Goal: Share content: Share content

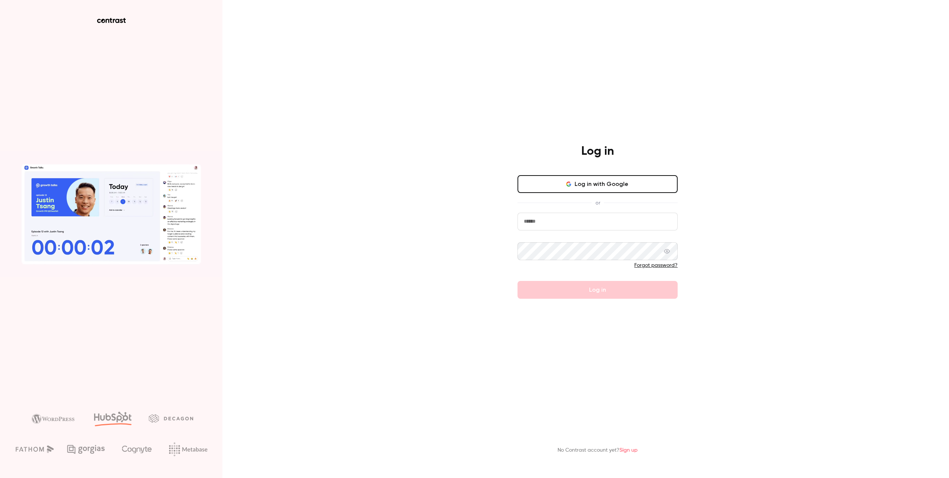
click at [598, 187] on button "Log in with Google" at bounding box center [598, 184] width 160 height 18
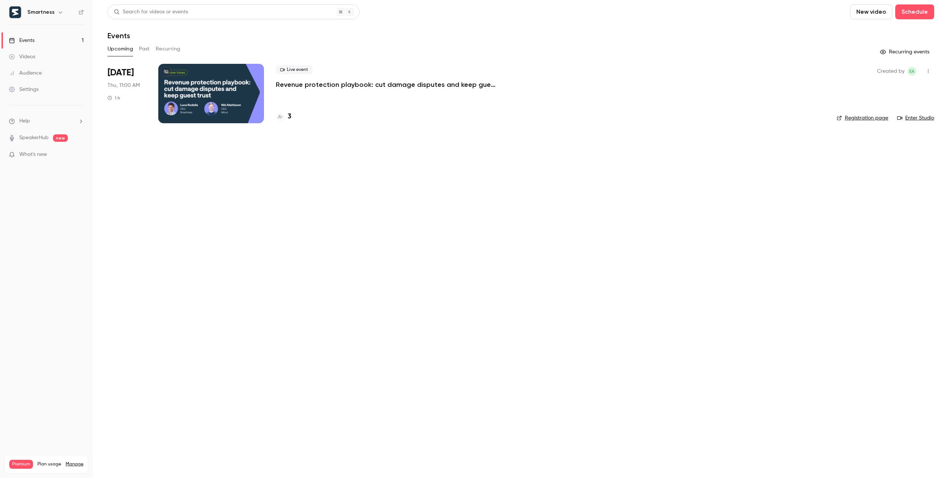
click at [39, 11] on h6 "Smartness" at bounding box center [40, 12] width 27 height 7
click at [61, 16] on button "button" at bounding box center [60, 12] width 9 height 9
click at [60, 66] on span "Switch channel" at bounding box center [45, 68] width 37 height 8
click at [63, 64] on div "Smartness" at bounding box center [69, 62] width 85 height 7
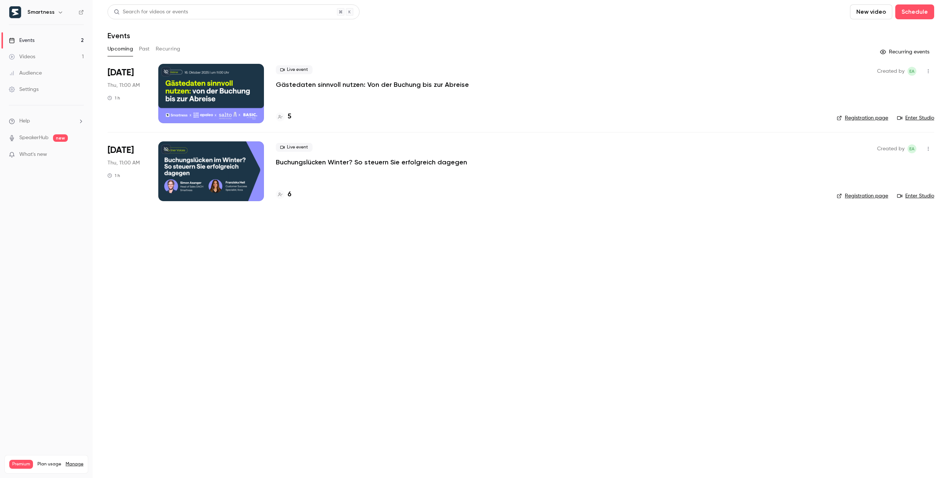
click at [327, 84] on p "Gästedaten sinnvoll nutzen: Von der Buchung bis zur Abreise" at bounding box center [372, 84] width 193 height 9
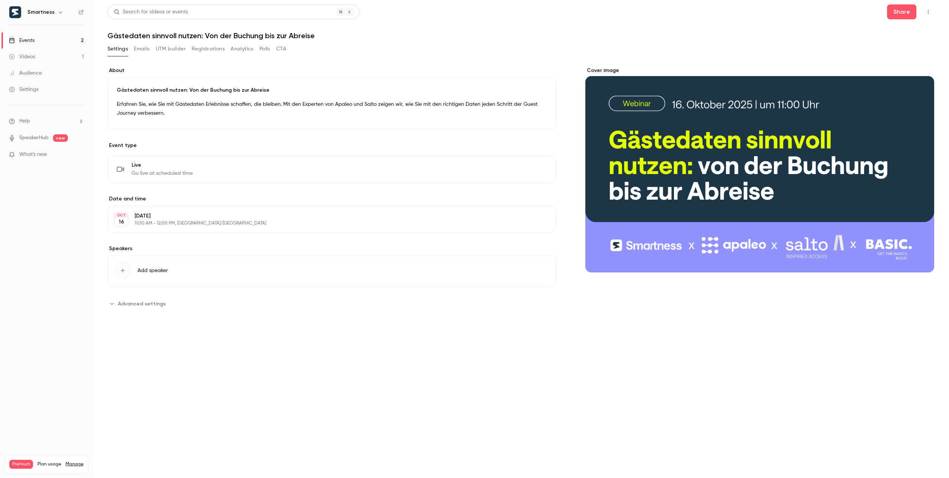
click at [140, 50] on button "Emails" at bounding box center [142, 49] width 16 height 12
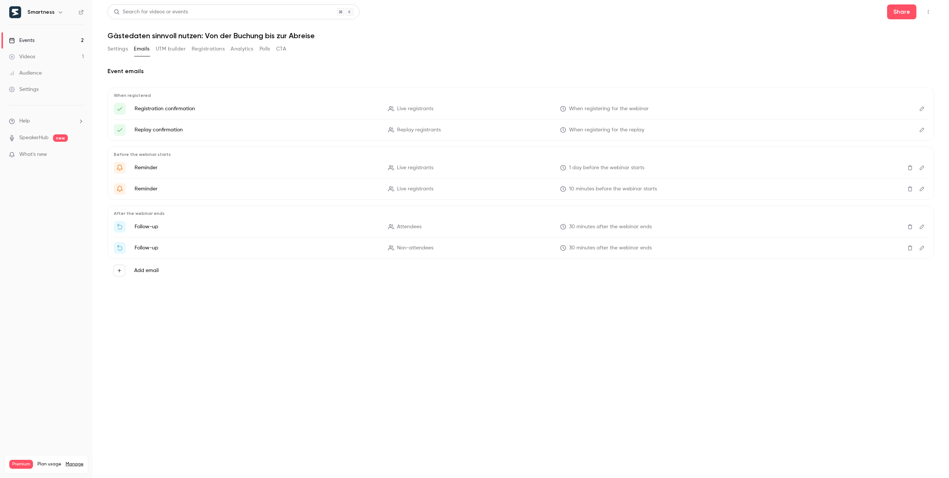
click at [122, 48] on button "Settings" at bounding box center [118, 49] width 20 height 12
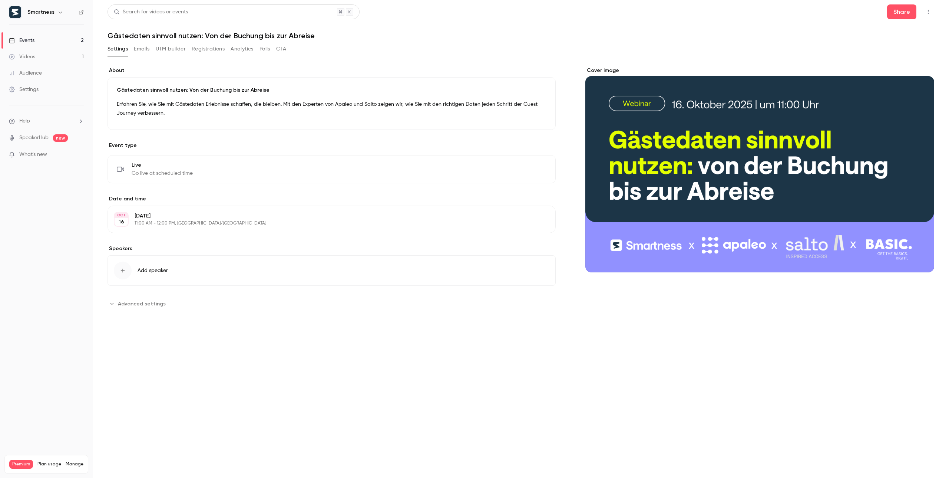
click at [140, 305] on span "Advanced settings" at bounding box center [142, 304] width 48 height 8
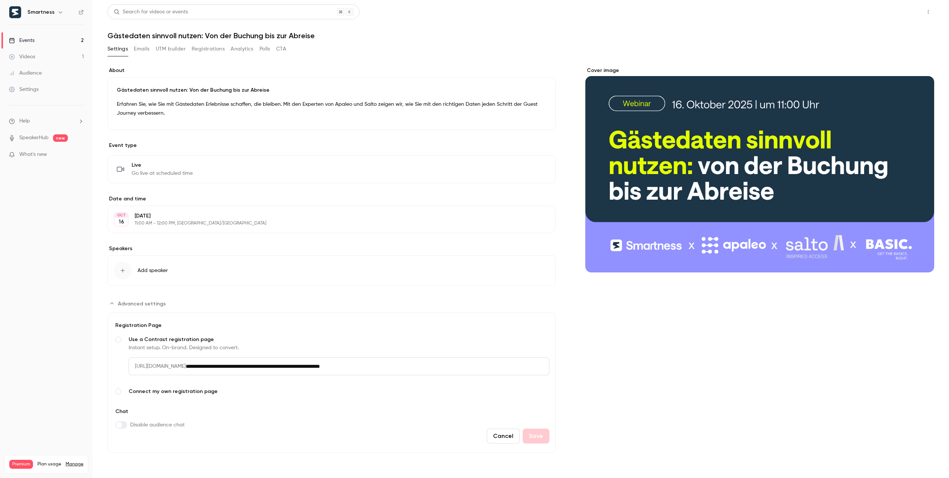
click at [910, 11] on button "Share" at bounding box center [901, 11] width 29 height 15
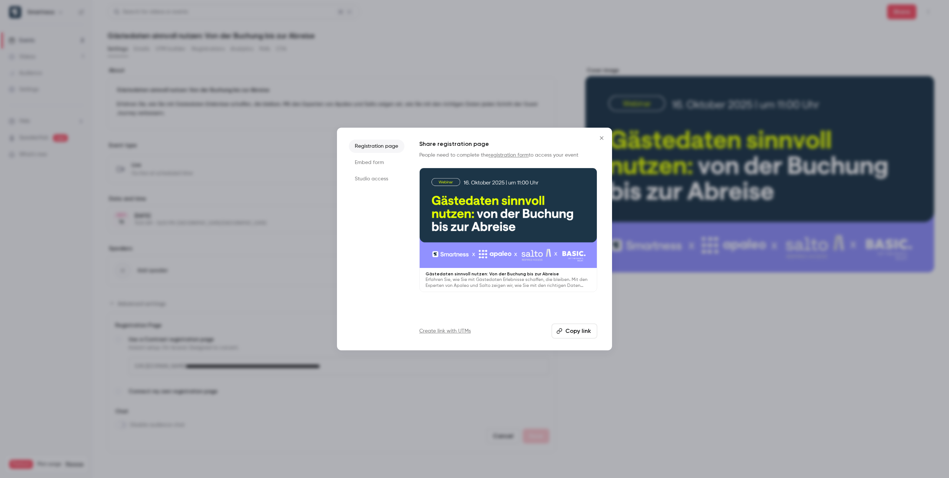
click at [379, 165] on li "Embed form" at bounding box center [377, 162] width 56 height 13
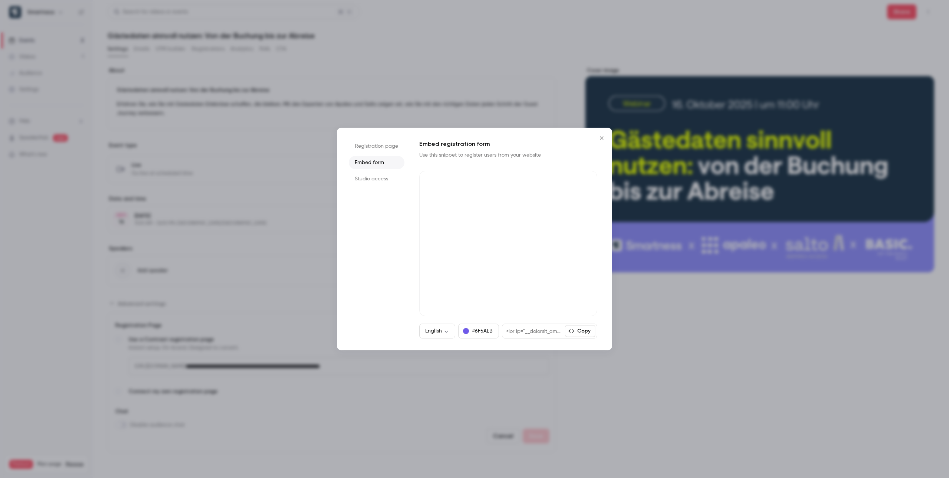
click at [378, 180] on li "Studio access" at bounding box center [377, 178] width 56 height 13
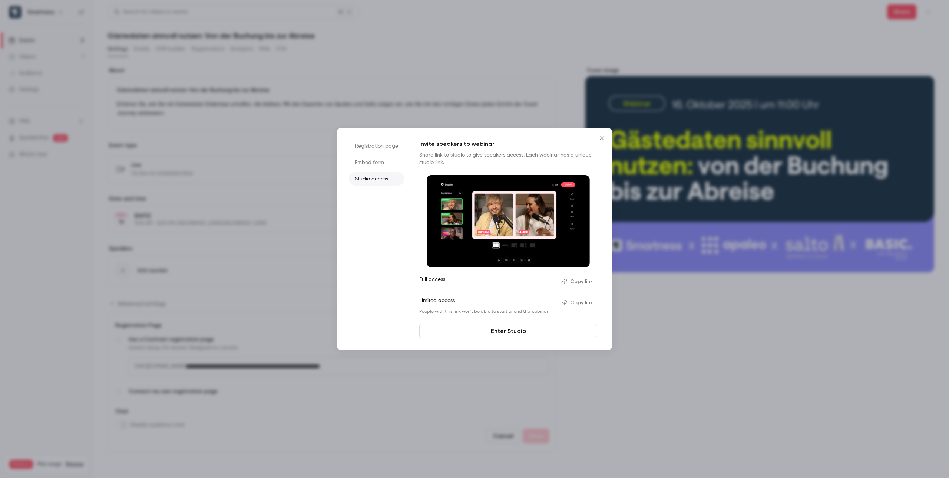
click at [586, 302] on button "Copy link" at bounding box center [577, 303] width 39 height 12
click at [601, 139] on icon "Close" at bounding box center [601, 138] width 9 height 6
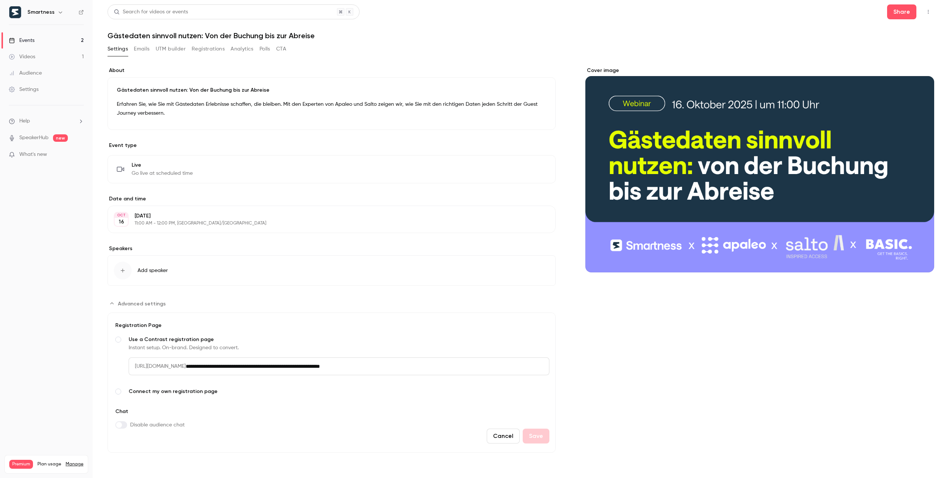
click at [59, 12] on icon "button" at bounding box center [60, 12] width 3 height 2
click at [59, 69] on span "Switch channel" at bounding box center [45, 68] width 37 height 8
click at [59, 58] on link "Smartness" at bounding box center [61, 63] width 111 height 22
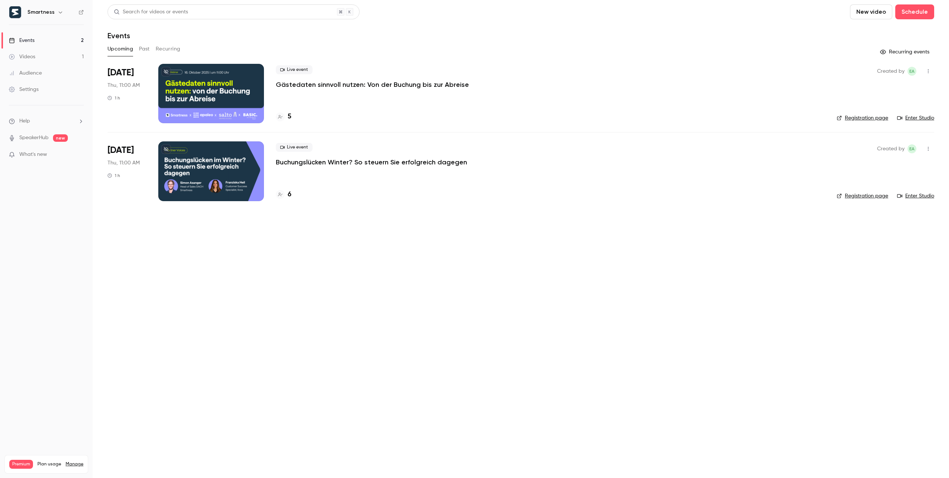
click at [335, 161] on p "Buchungslücken Winter? So steuern Sie erfolgreich dagegen" at bounding box center [371, 162] width 191 height 9
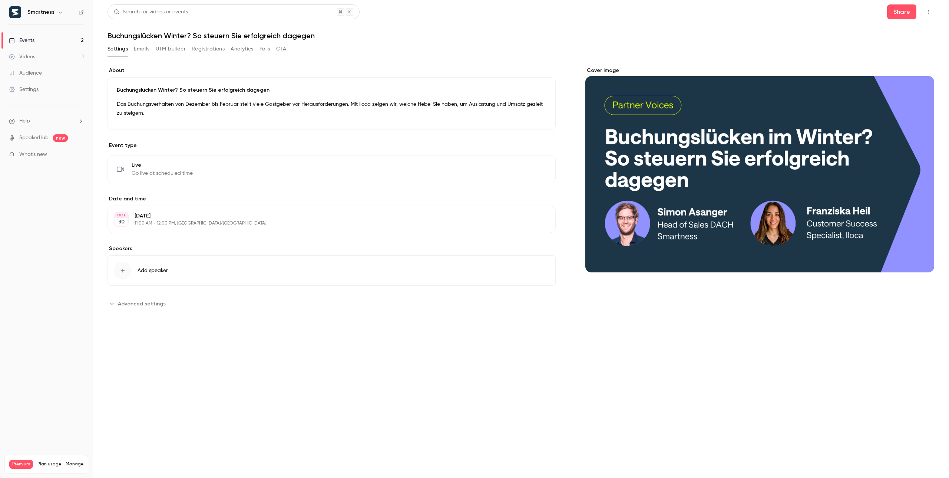
click at [902, 20] on header "Search for videos or events Share Buchungslücken Winter? So steuern Sie erfolgr…" at bounding box center [521, 22] width 827 height 36
click at [901, 16] on button "Share" at bounding box center [901, 11] width 29 height 15
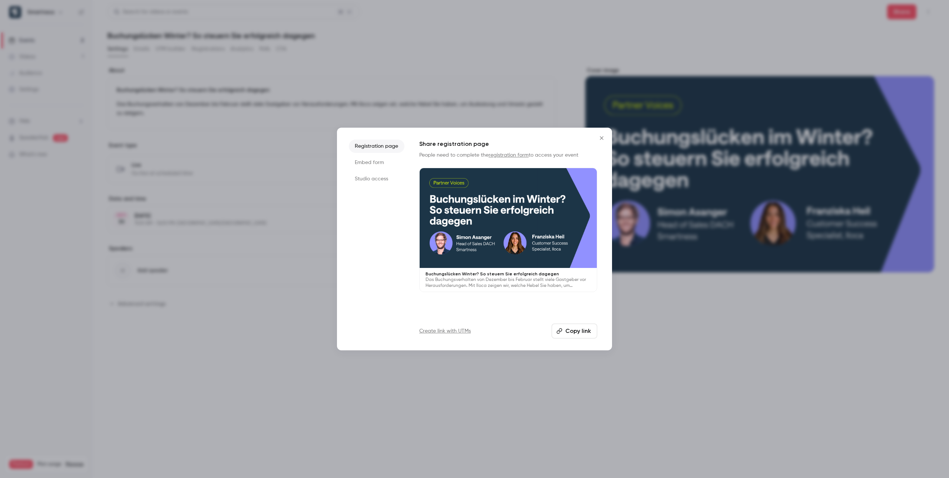
click at [377, 166] on li "Embed form" at bounding box center [377, 162] width 56 height 13
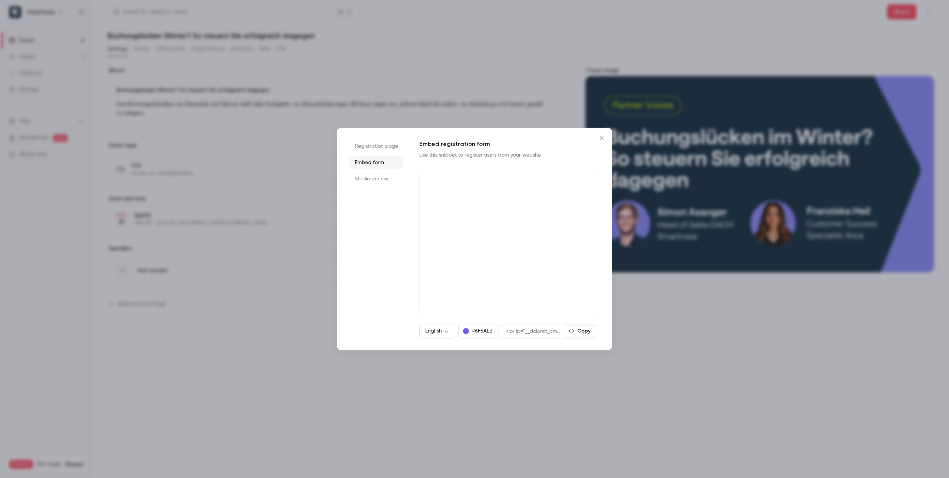
click at [377, 187] on ul "Registration page Embed form Studio access" at bounding box center [377, 238] width 56 height 199
click at [377, 181] on li "Studio access" at bounding box center [377, 178] width 56 height 13
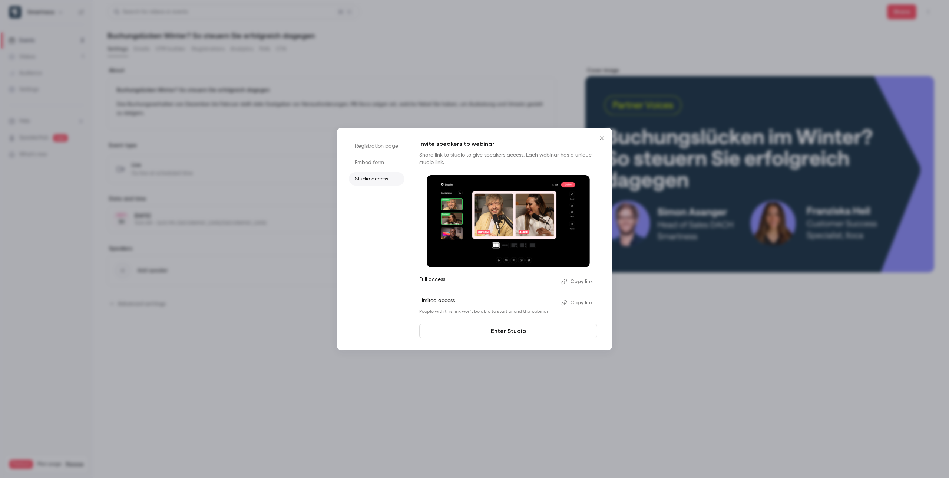
click at [579, 302] on button "Copy link" at bounding box center [577, 303] width 39 height 12
click at [604, 138] on icon "Close" at bounding box center [601, 138] width 9 height 6
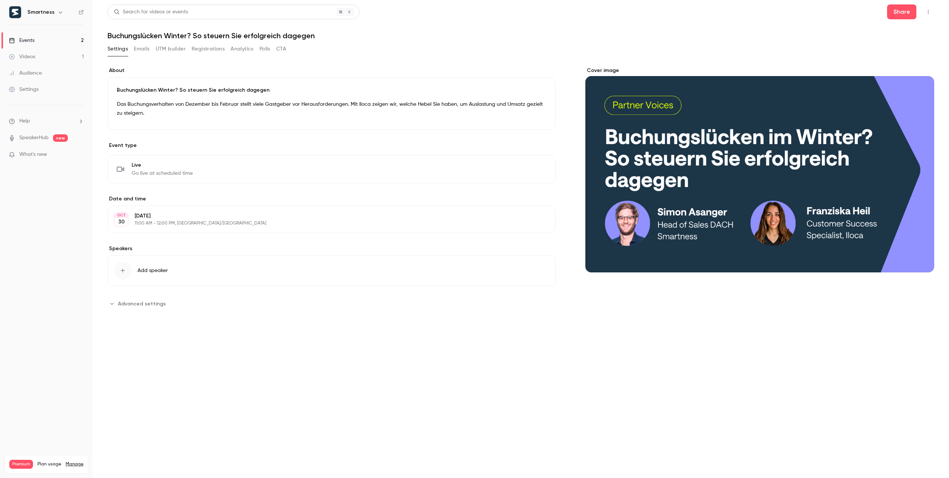
click at [50, 42] on link "Events 2" at bounding box center [46, 40] width 93 height 16
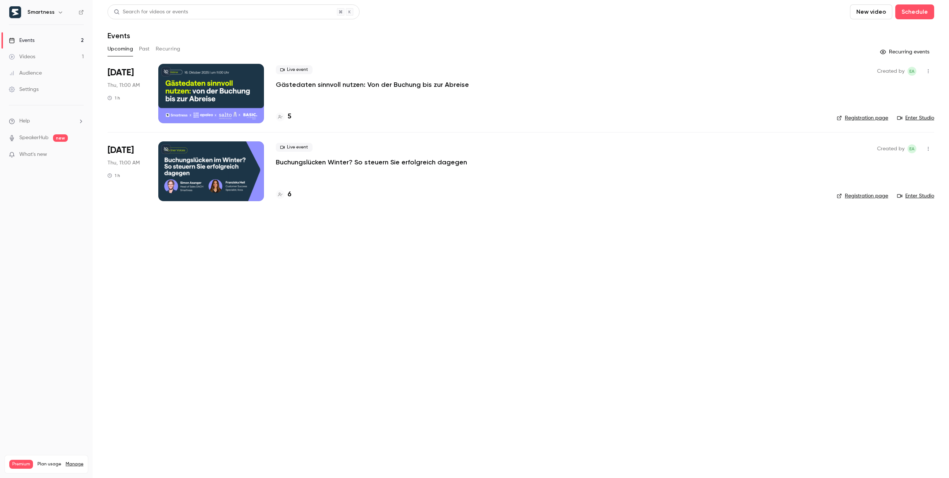
click at [59, 13] on icon "button" at bounding box center [60, 12] width 6 height 6
click at [54, 70] on span "Switch channel" at bounding box center [45, 68] width 37 height 8
click at [53, 100] on link "Smartness" at bounding box center [61, 106] width 111 height 22
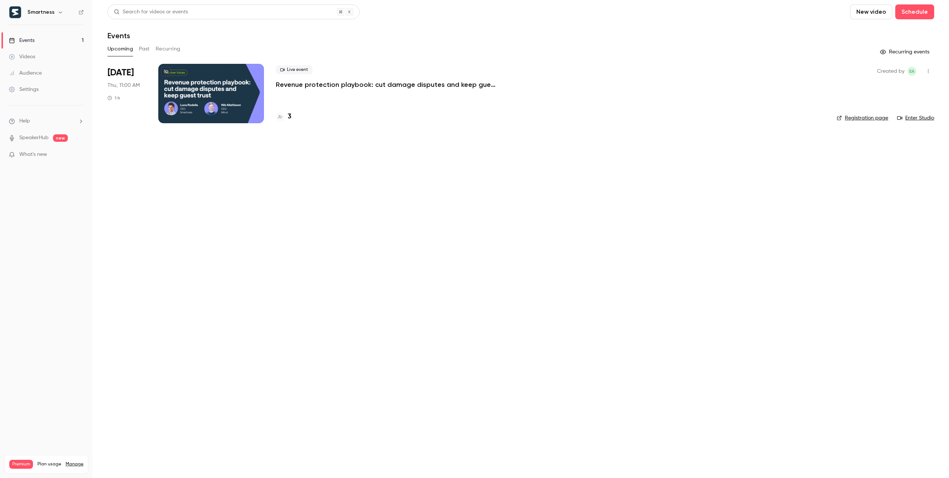
click at [291, 79] on div "Live event Revenue protection playbook: cut damage disputes and keep guest trust" at bounding box center [550, 77] width 549 height 24
click at [291, 82] on p "Revenue protection playbook: cut damage disputes and keep guest trust" at bounding box center [387, 84] width 222 height 9
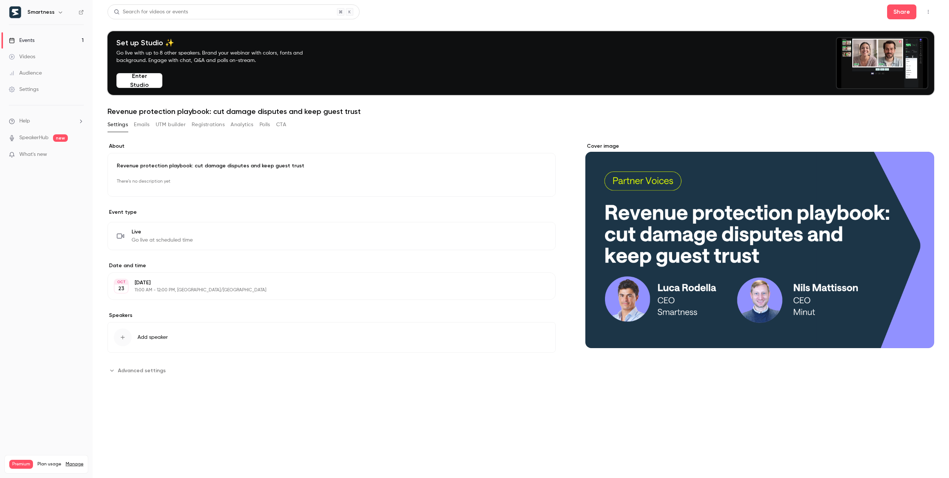
click at [919, 15] on div "Share" at bounding box center [910, 11] width 47 height 15
click at [904, 15] on button "Share" at bounding box center [901, 11] width 29 height 15
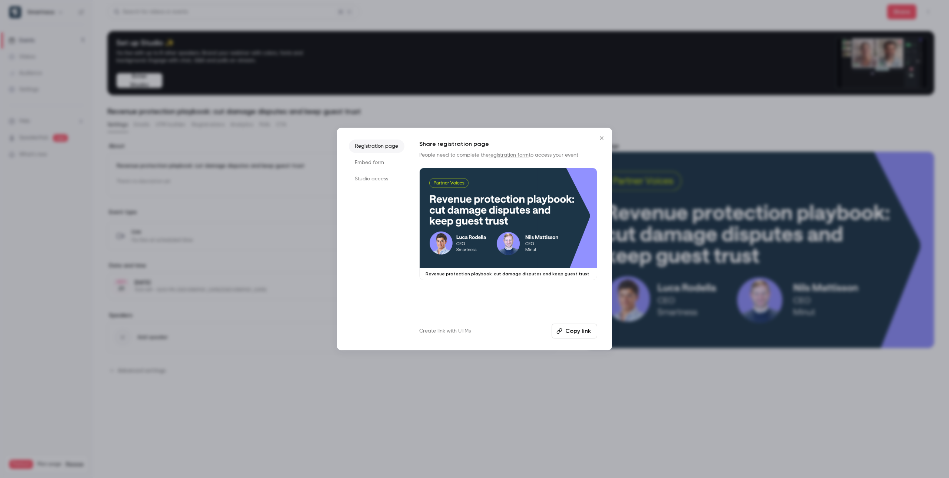
click at [380, 179] on li "Studio access" at bounding box center [377, 178] width 56 height 13
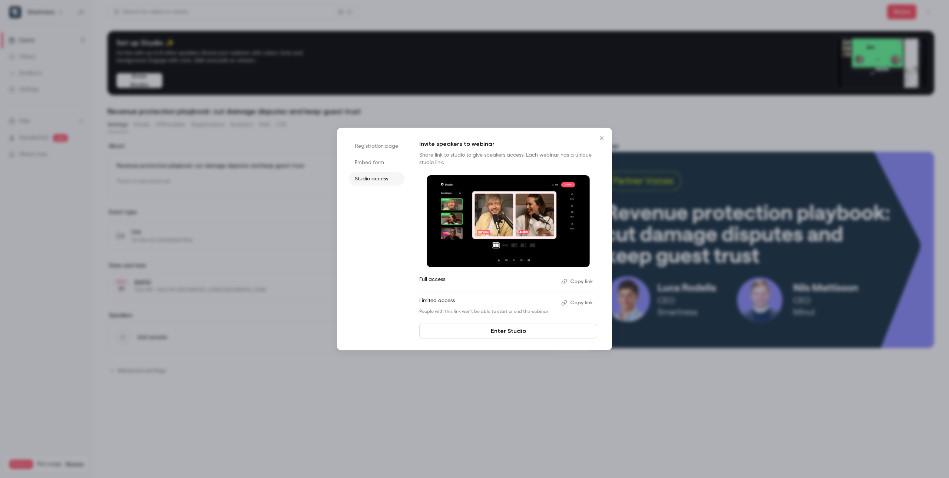
click at [576, 304] on button "Copy link" at bounding box center [577, 303] width 39 height 12
